Goal: Find specific page/section: Find specific page/section

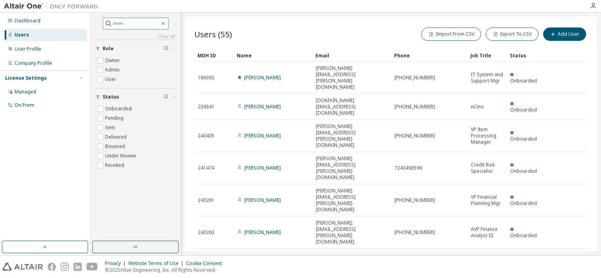
click at [145, 28] on span at bounding box center [136, 24] width 66 height 12
click at [141, 27] on input "text" at bounding box center [135, 24] width 47 height 8
type input "**********"
